Goal: Task Accomplishment & Management: Use online tool/utility

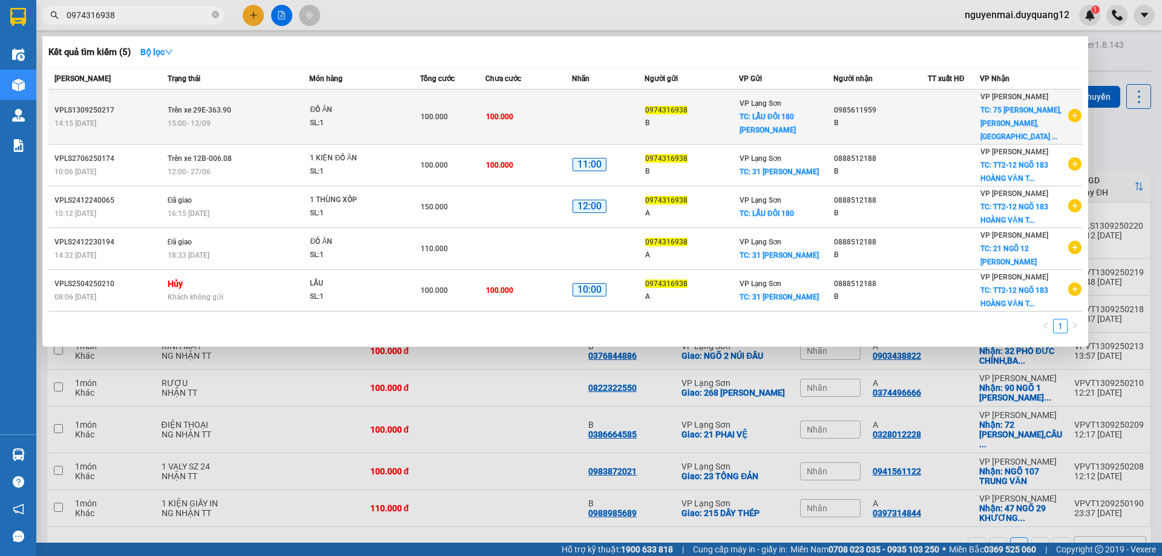
type input "0974316938"
click at [232, 133] on td "Trên xe 29E-363.90 15:00 [DATE]" at bounding box center [237, 117] width 145 height 55
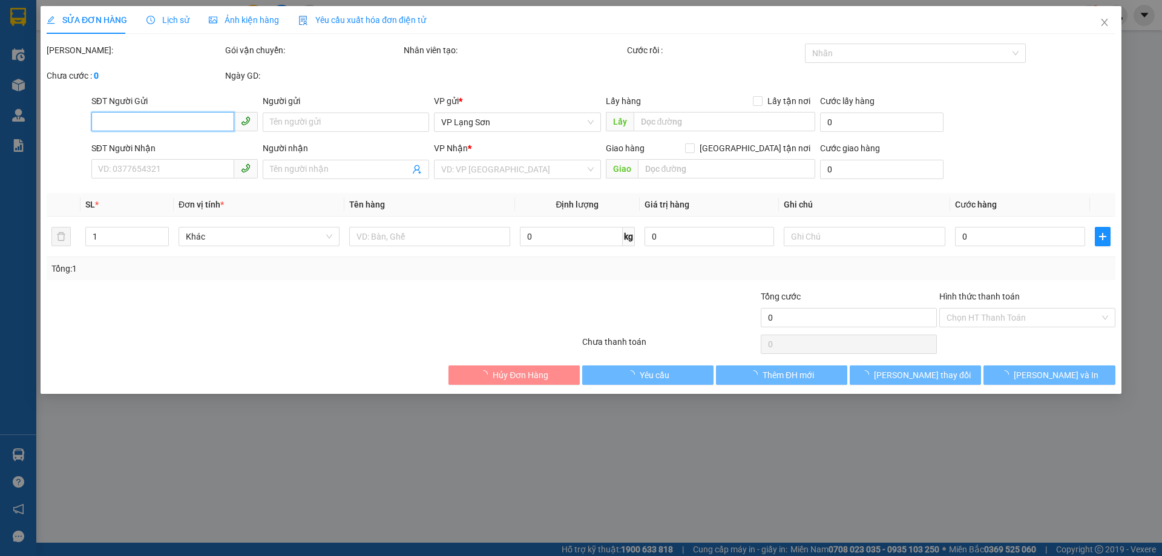
type input "0974316938"
type input "B"
checkbox input "true"
type input "LẨU ĐÔI 180 [PERSON_NAME]"
type input "0985611959"
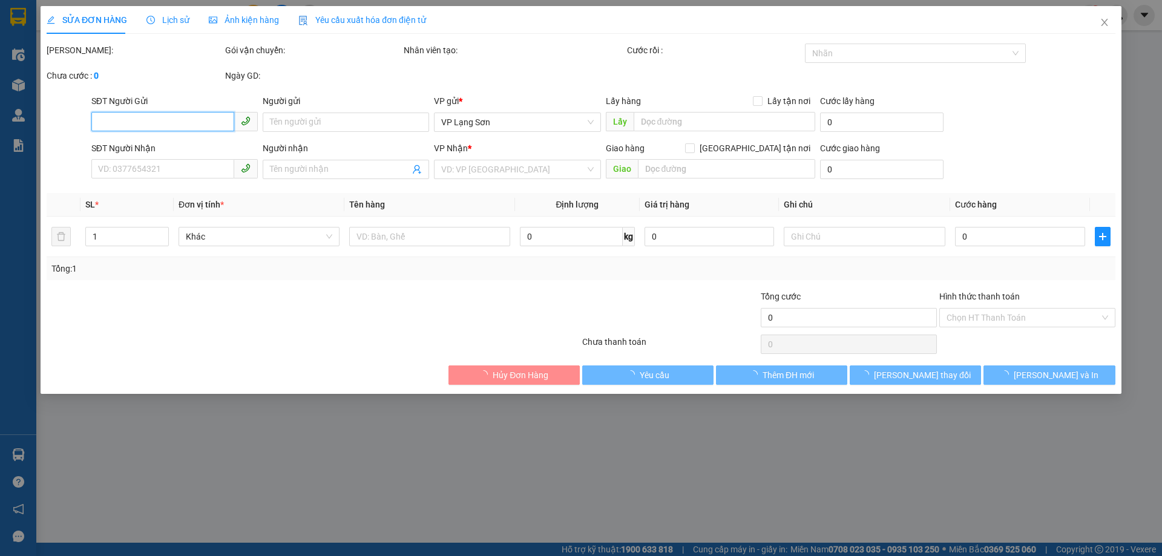
type input "B"
checkbox input "true"
type input "75 [PERSON_NAME],[PERSON_NAME],[GEOGRAPHIC_DATA]"
type input "100.000"
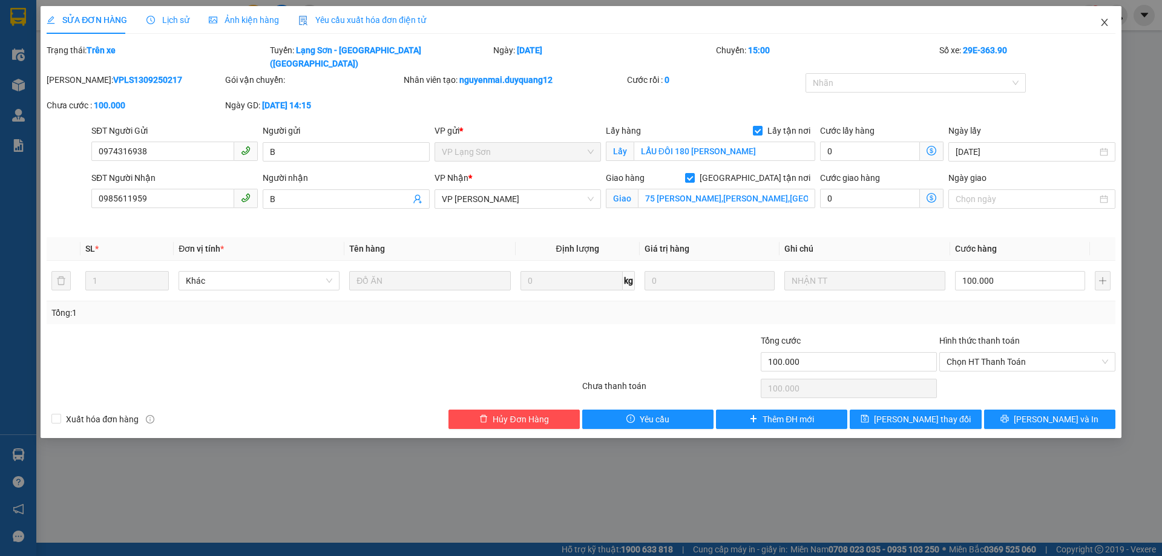
click at [1104, 21] on icon "close" at bounding box center [1104, 23] width 10 height 10
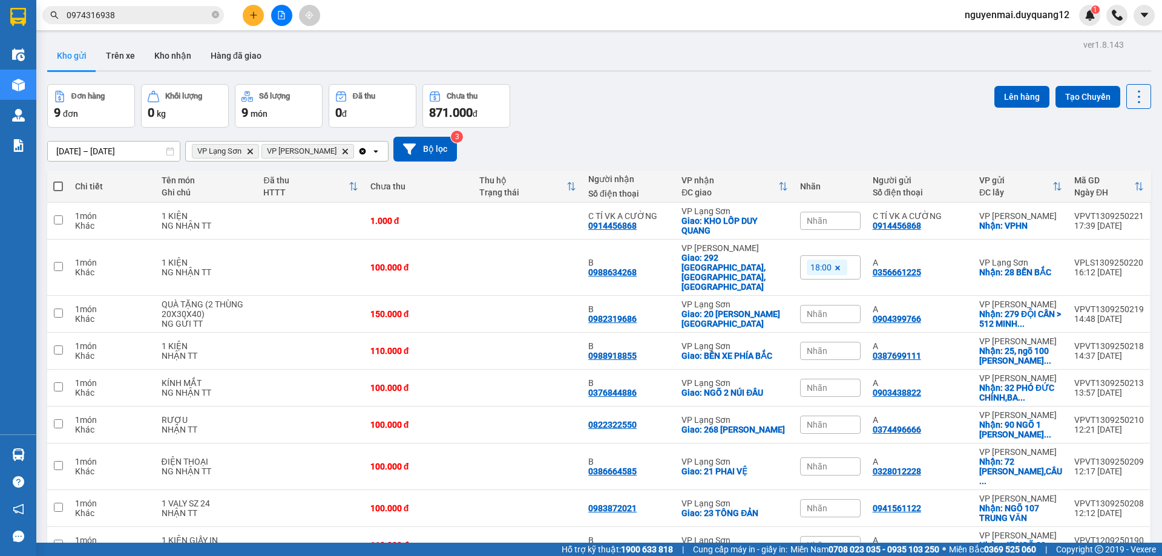
click at [698, 93] on div "Đơn hàng 9 đơn Khối lượng 0 kg Số lượng 9 món Đã thu 0 đ Chưa thu 871.000 đ Lên…" at bounding box center [599, 106] width 1104 height 44
click at [131, 15] on input "0974316938" at bounding box center [138, 14] width 143 height 13
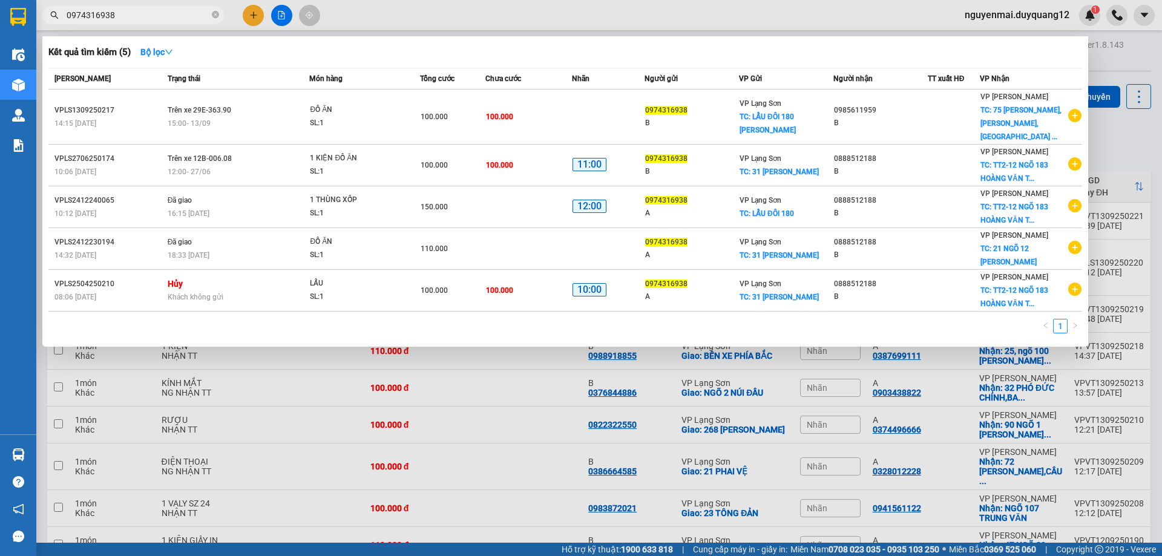
click at [1108, 67] on div at bounding box center [581, 278] width 1162 height 556
